Goal: Information Seeking & Learning: Learn about a topic

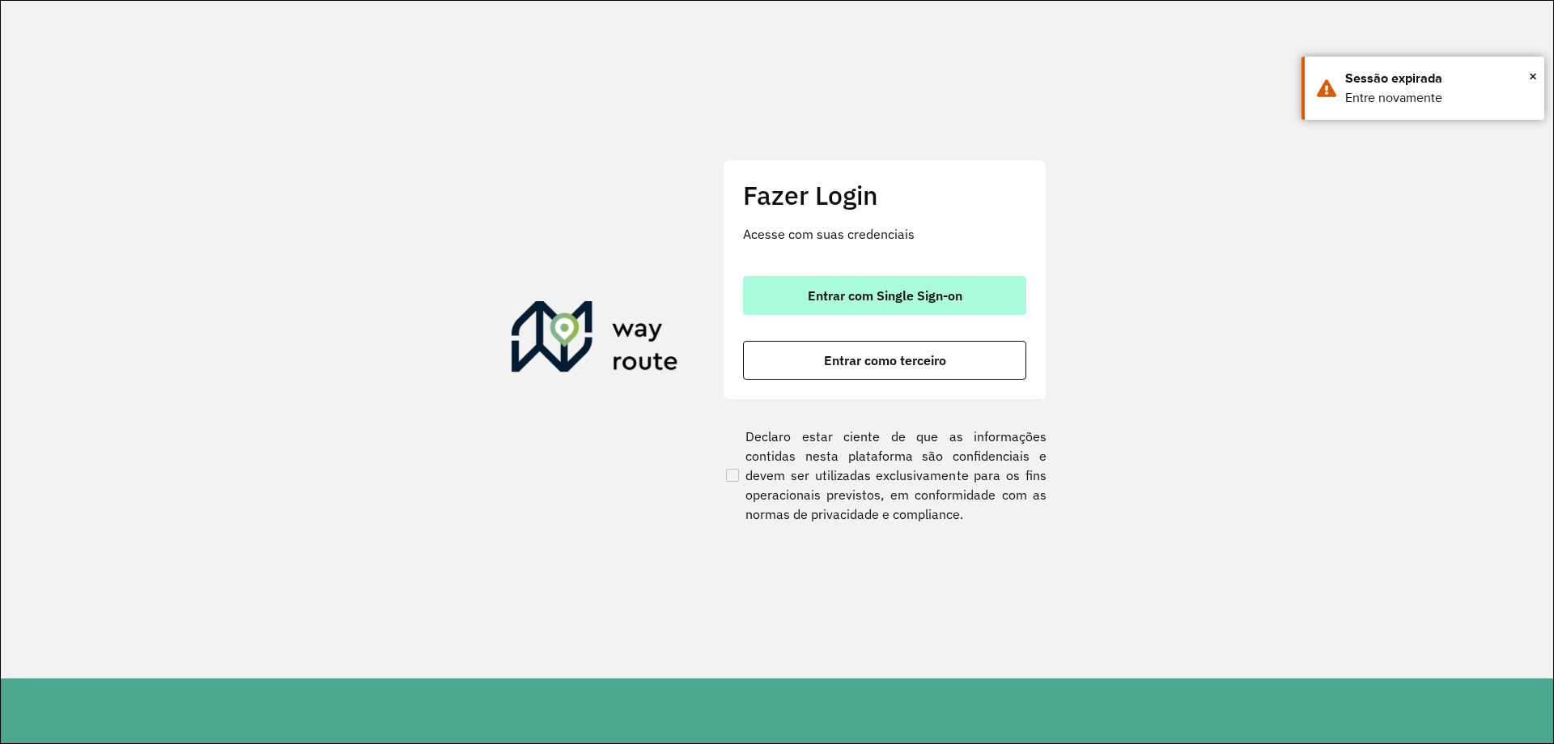
click at [855, 306] on button "Entrar com Single Sign-on" at bounding box center [884, 295] width 283 height 39
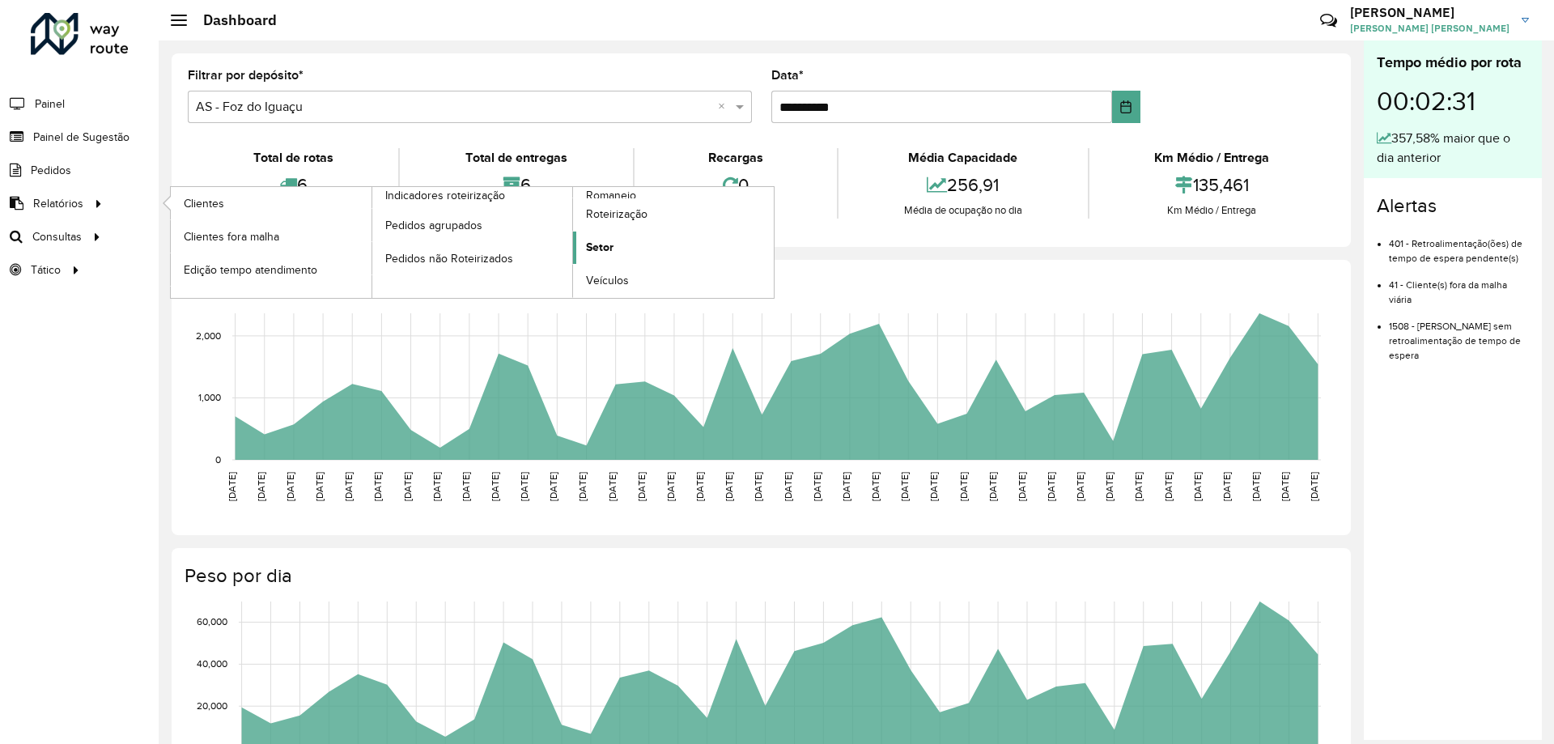
click at [607, 252] on span "Setor" at bounding box center [600, 247] width 28 height 17
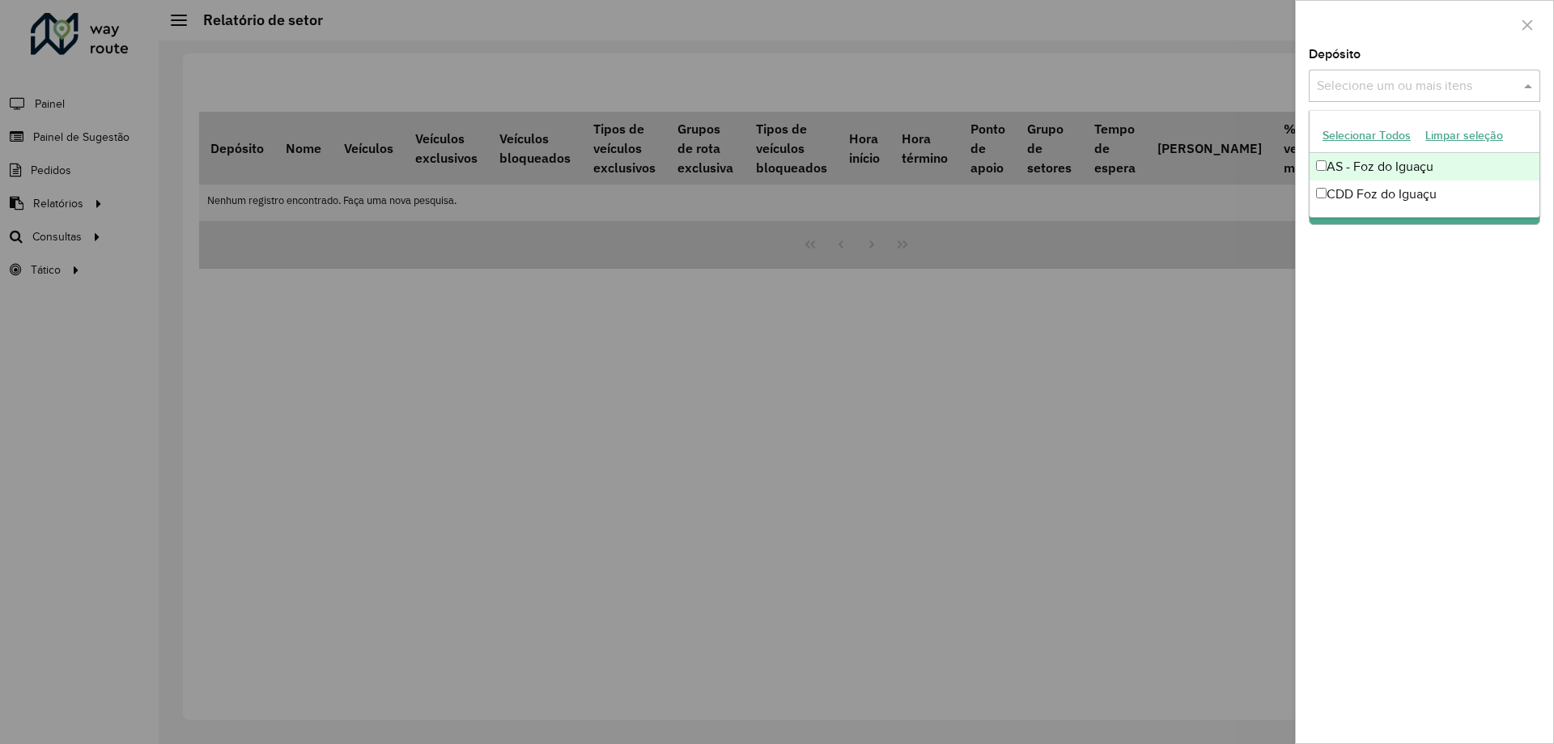
click at [1390, 85] on input "text" at bounding box center [1416, 86] width 207 height 19
click at [1364, 186] on div "CDD Foz do Iguaçu" at bounding box center [1424, 194] width 230 height 28
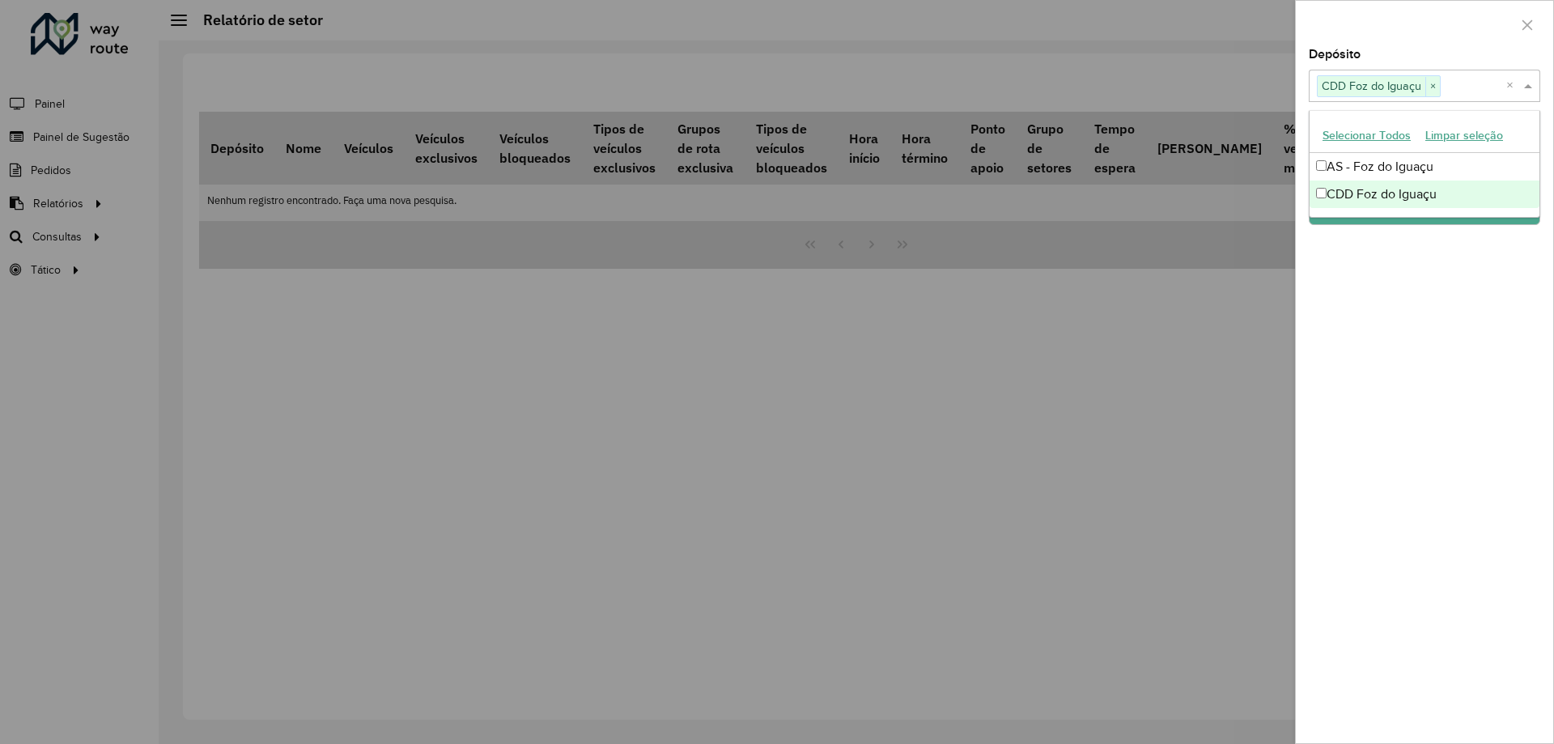
click at [1417, 322] on div "Depósito Selecione um ou mais itens CDD Foz do Iguaçu × × Grupo de Depósito Sel…" at bounding box center [1424, 396] width 257 height 694
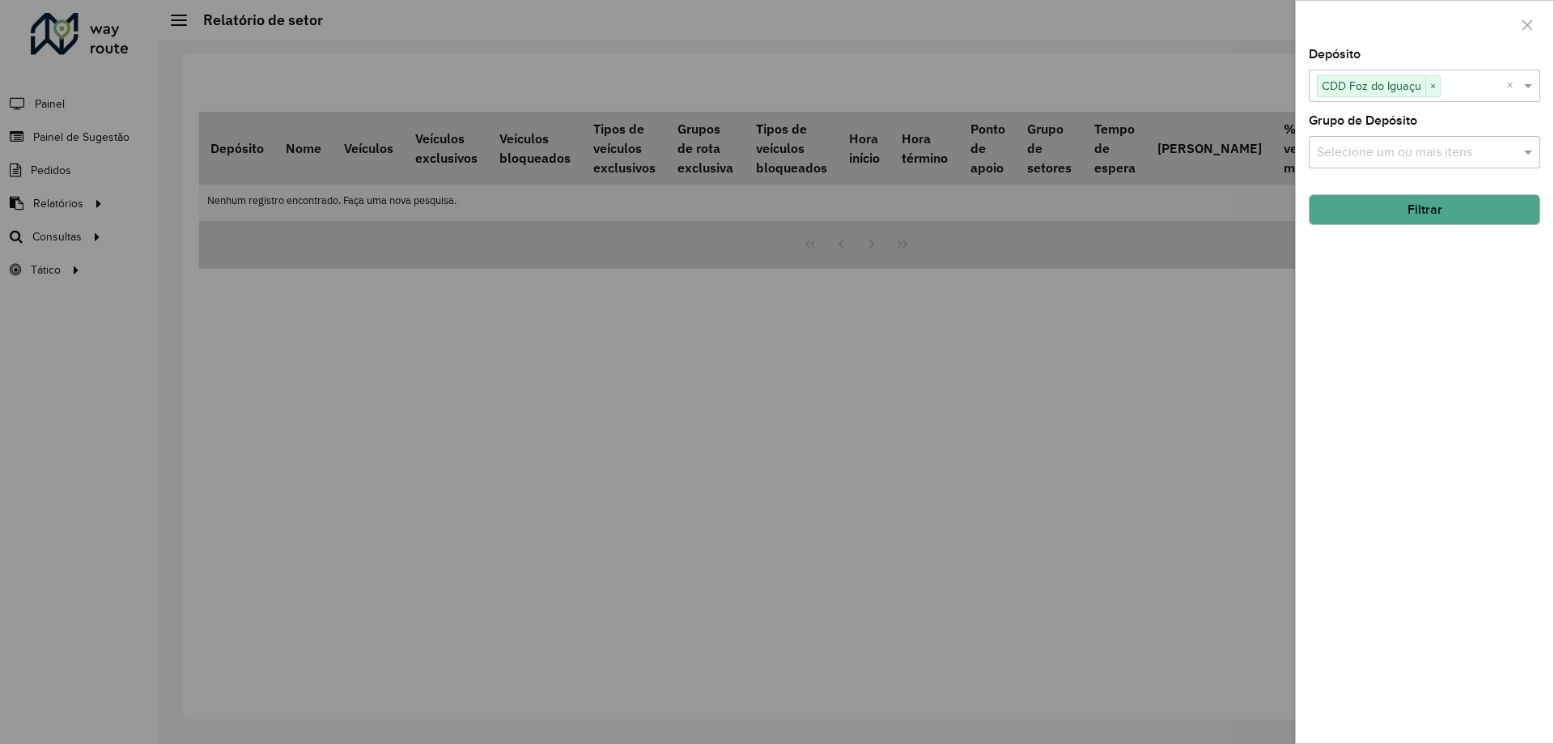
click at [1418, 217] on button "Filtrar" at bounding box center [1423, 209] width 231 height 31
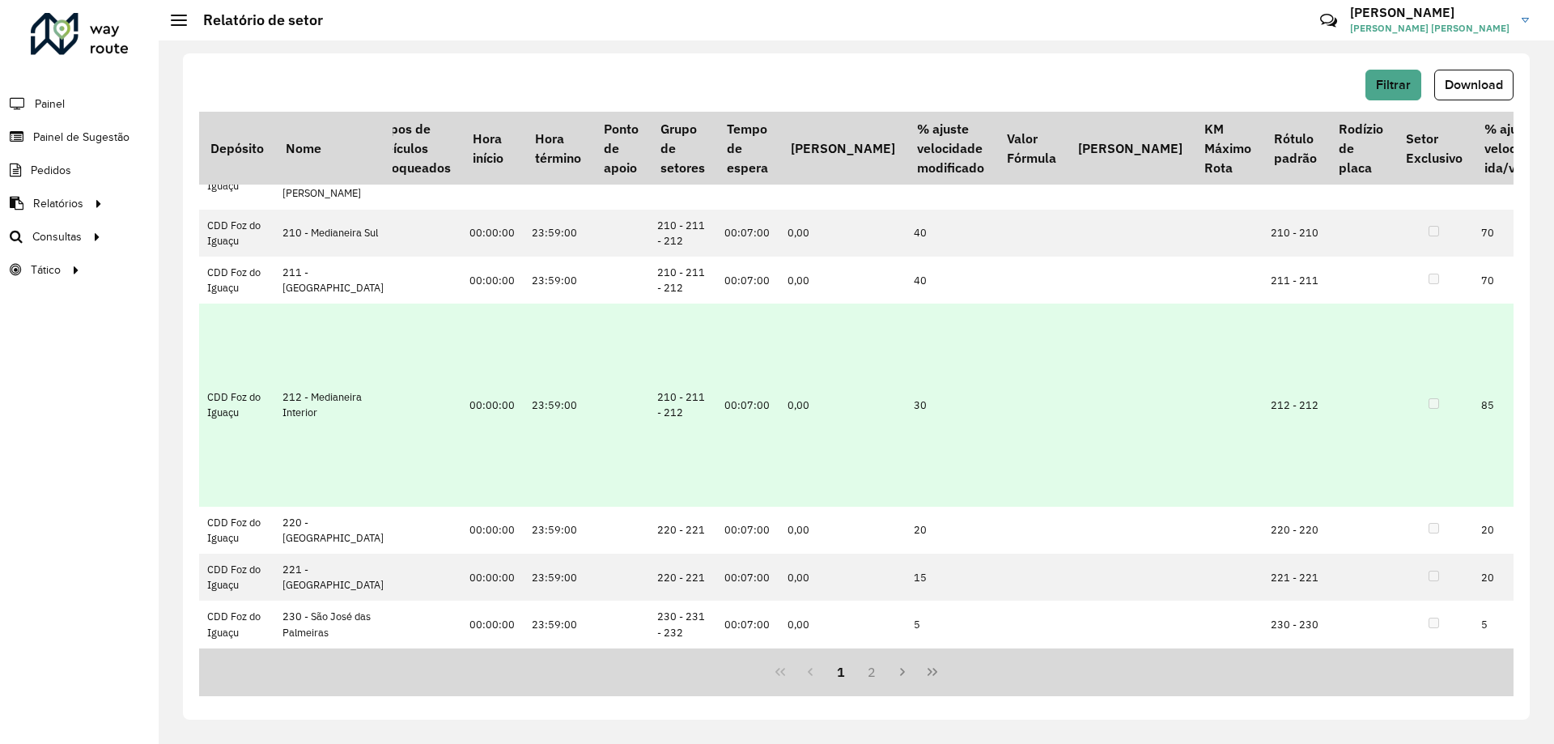
scroll to position [890, 493]
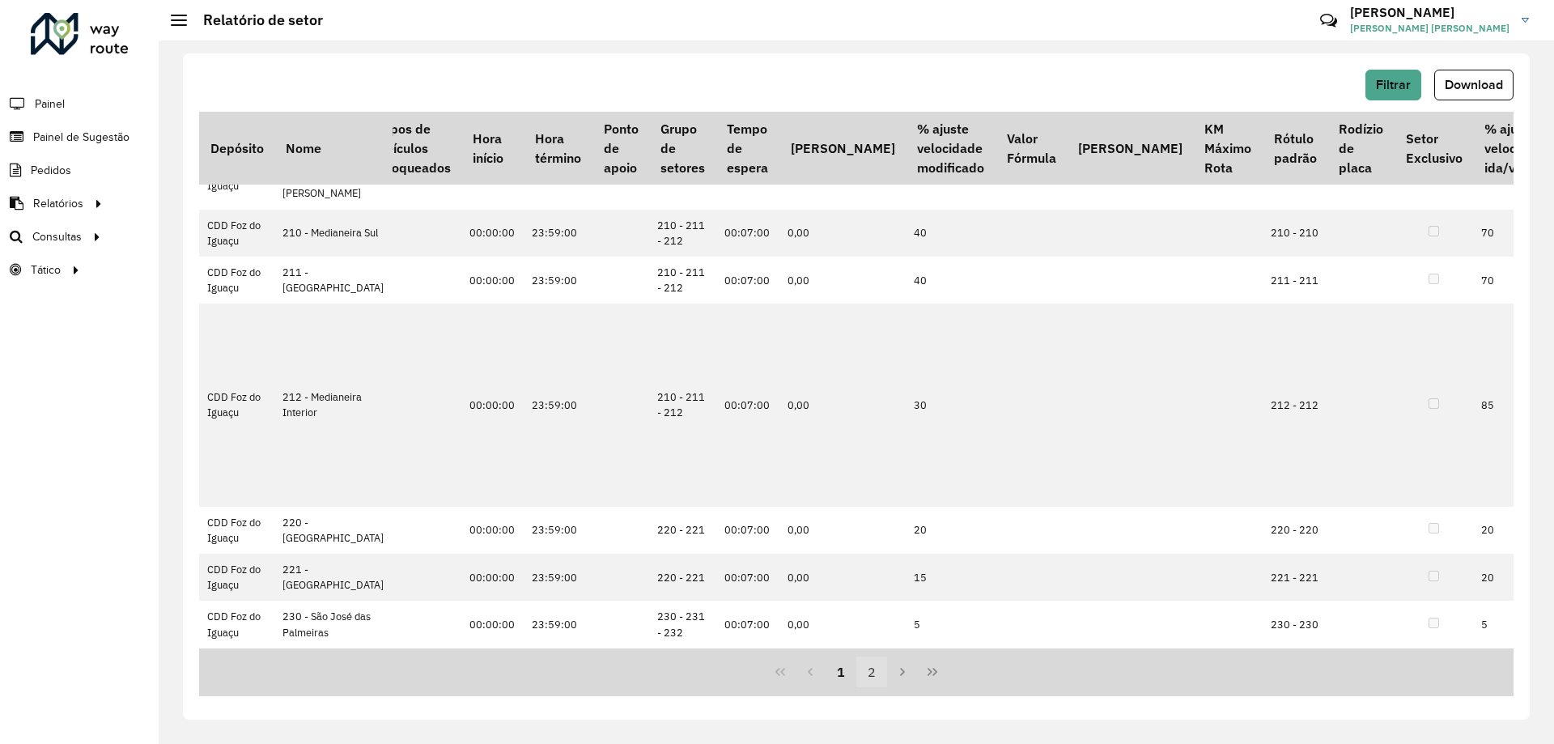
click at [868, 673] on button "2" at bounding box center [871, 671] width 31 height 31
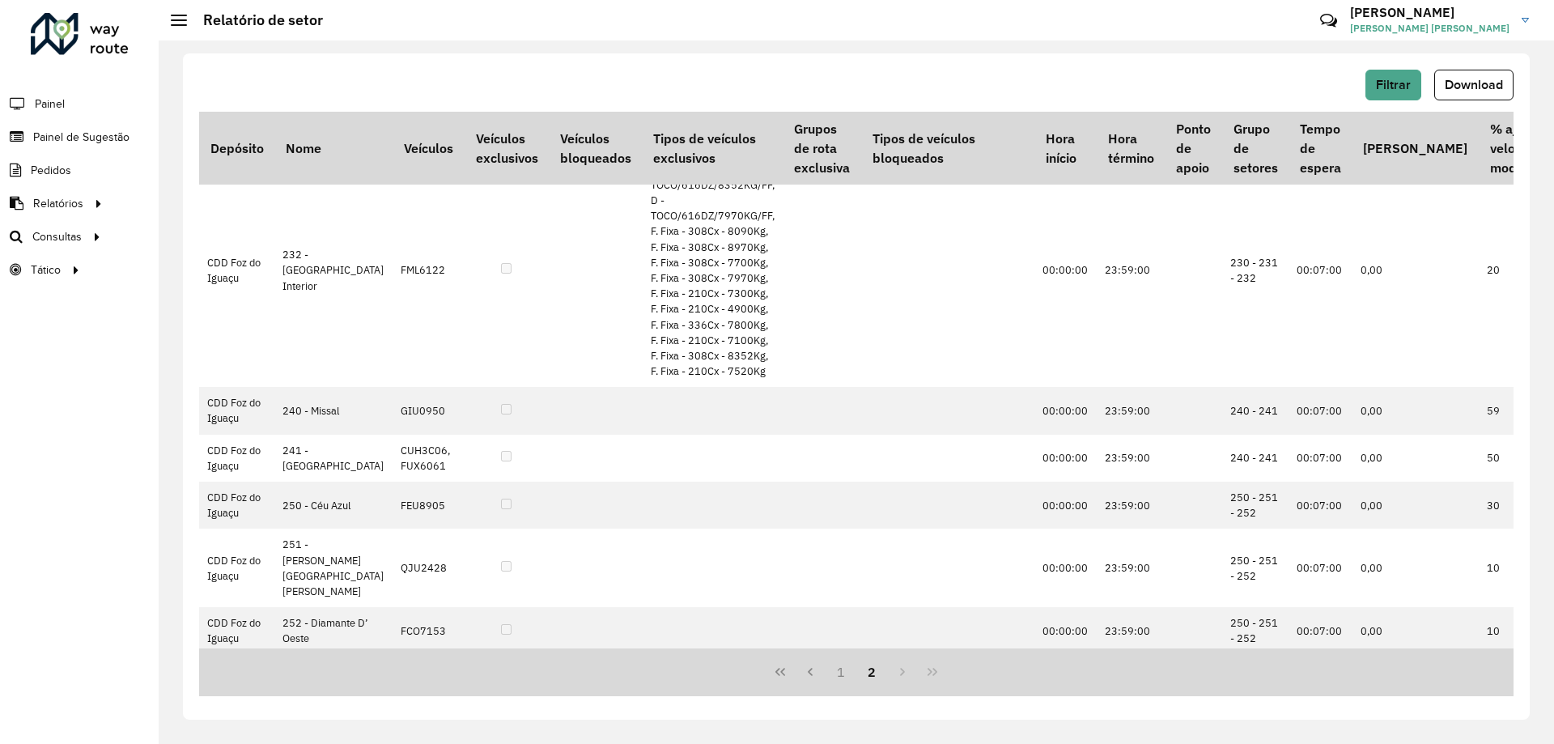
scroll to position [0, 0]
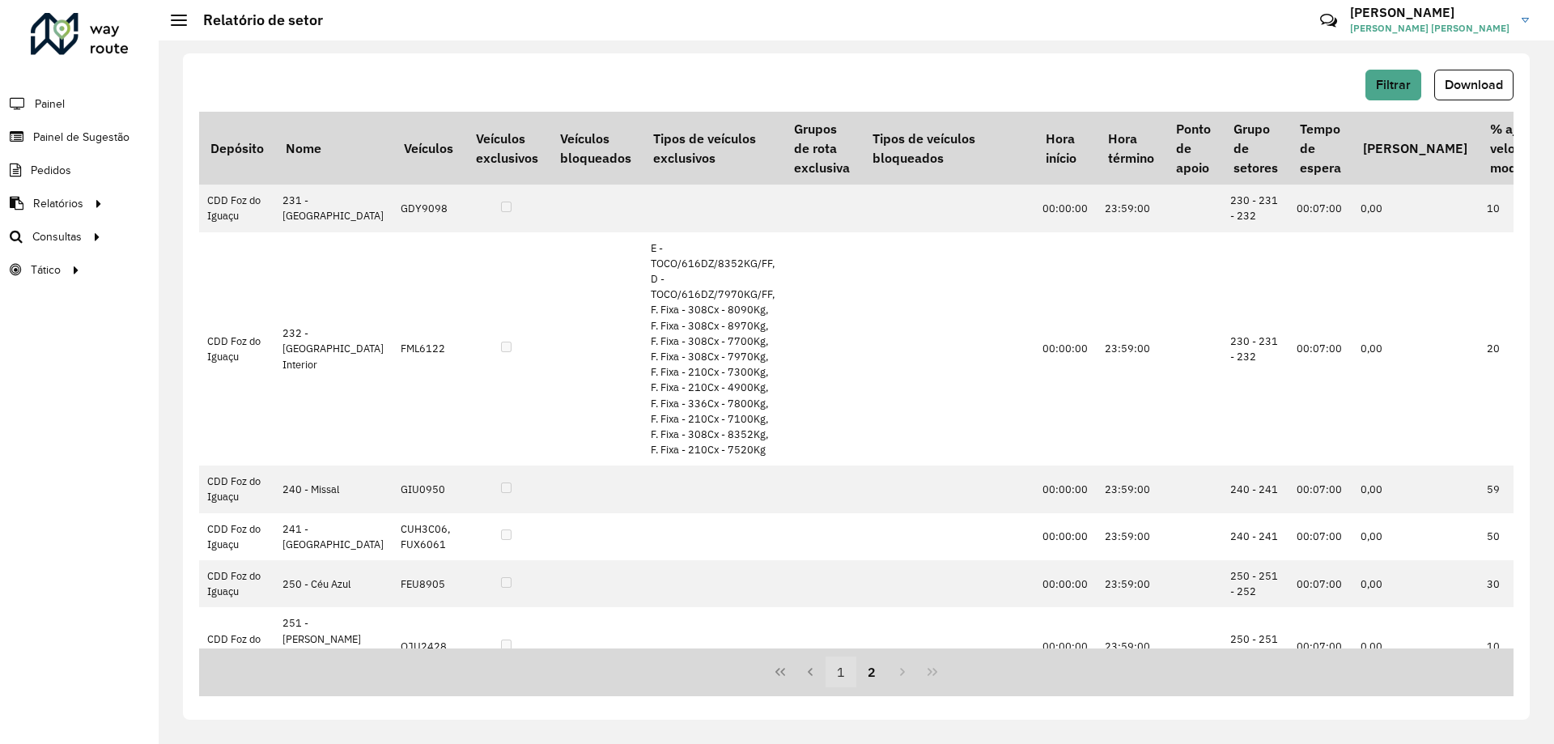
click at [843, 672] on button "1" at bounding box center [840, 671] width 31 height 31
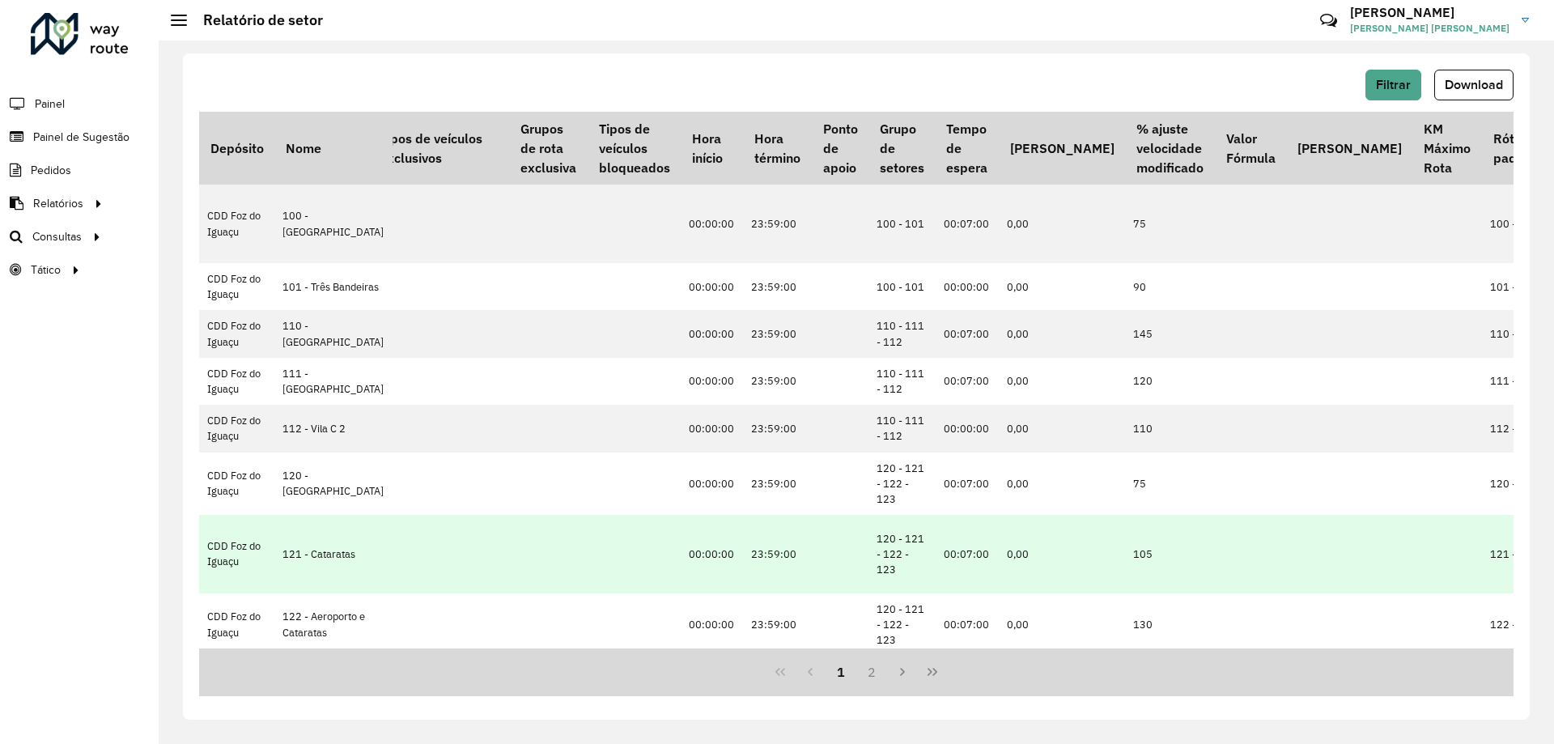
scroll to position [0, 274]
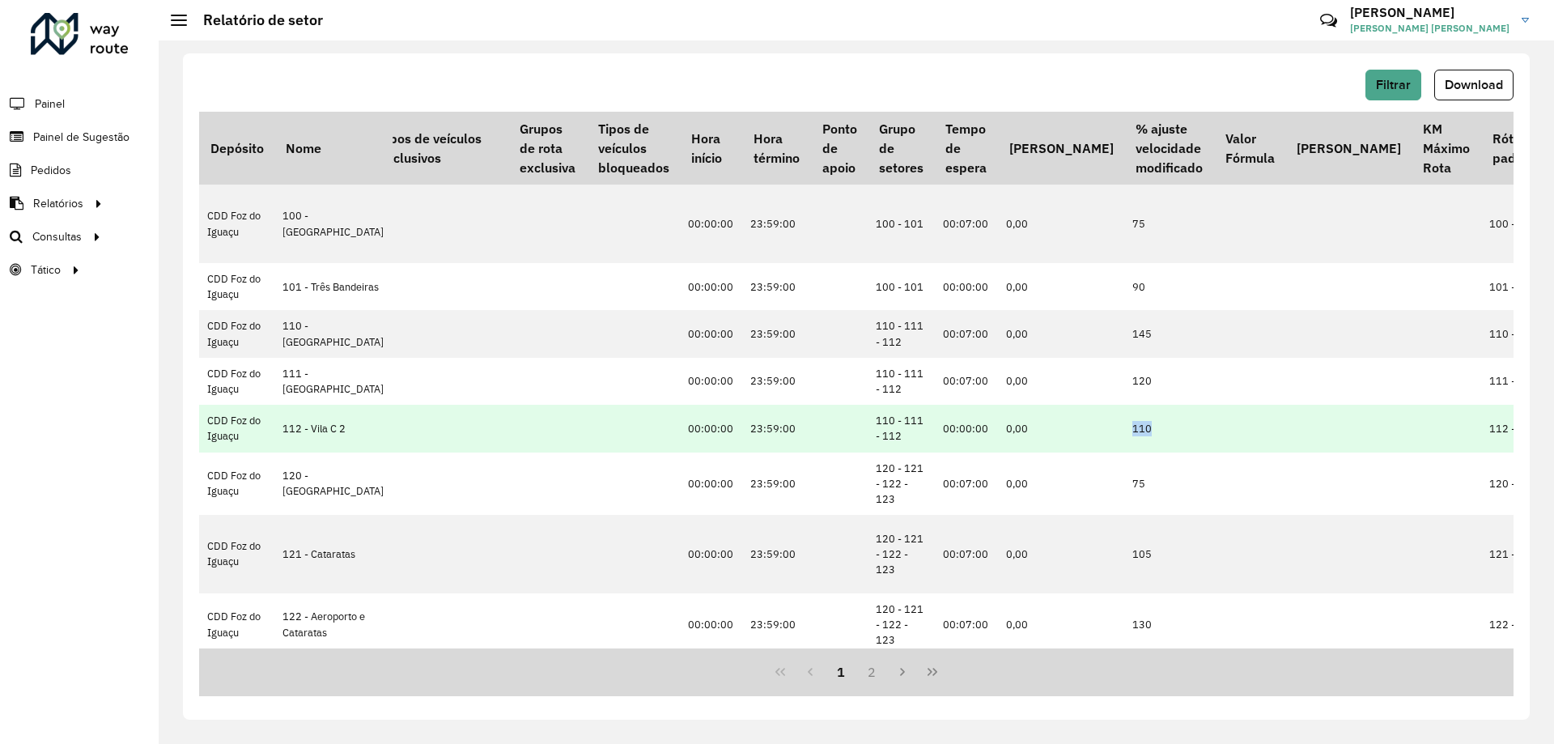
click at [1124, 431] on td "110" at bounding box center [1168, 428] width 89 height 47
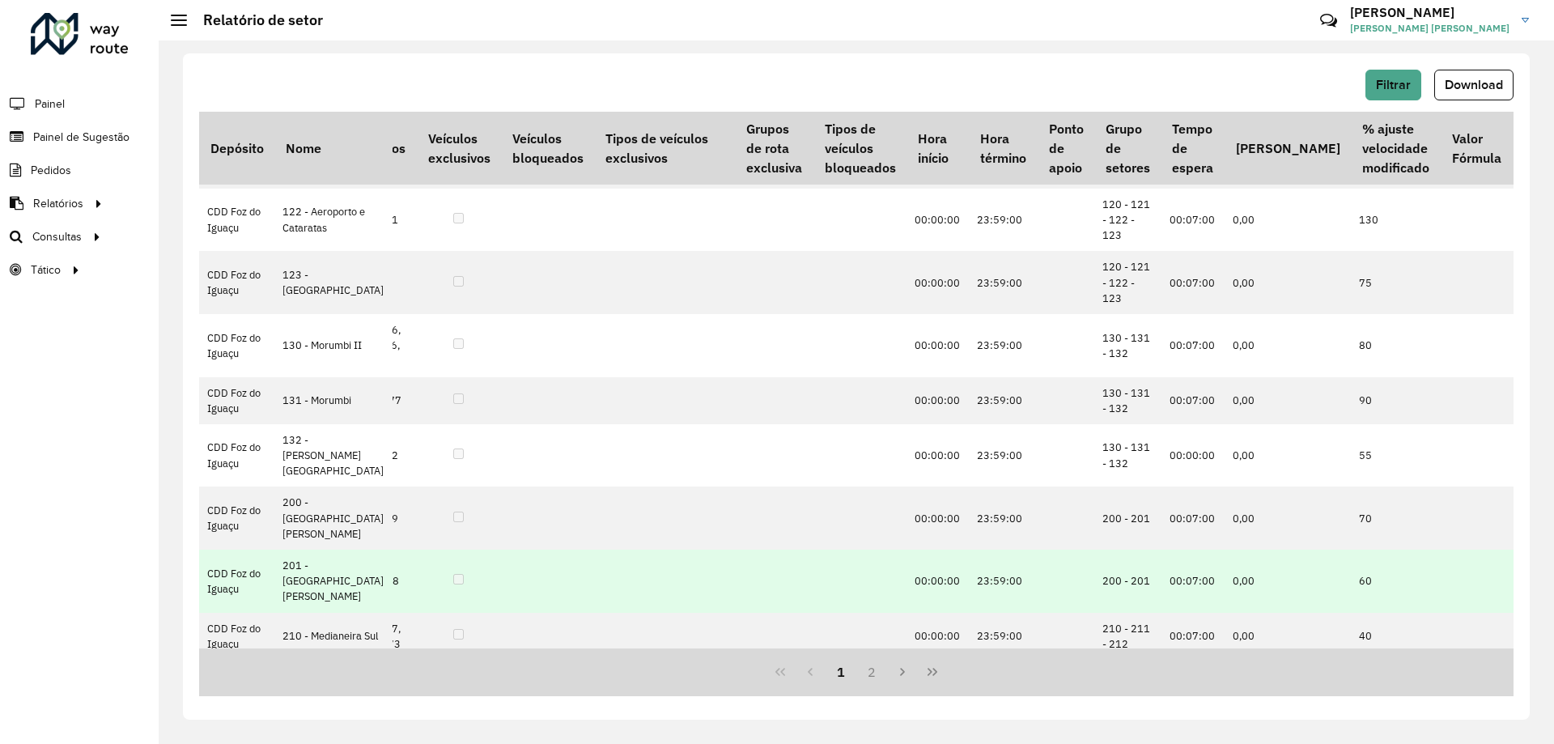
scroll to position [405, 0]
